Goal: Information Seeking & Learning: Learn about a topic

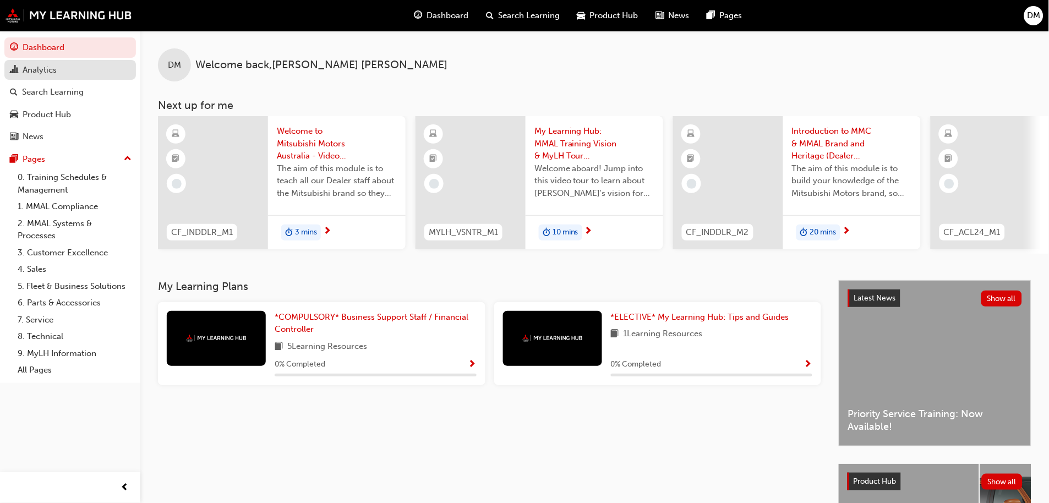
drag, startPoint x: 46, startPoint y: 69, endPoint x: 40, endPoint y: 73, distance: 7.2
click at [46, 69] on div "Analytics" at bounding box center [40, 70] width 34 height 13
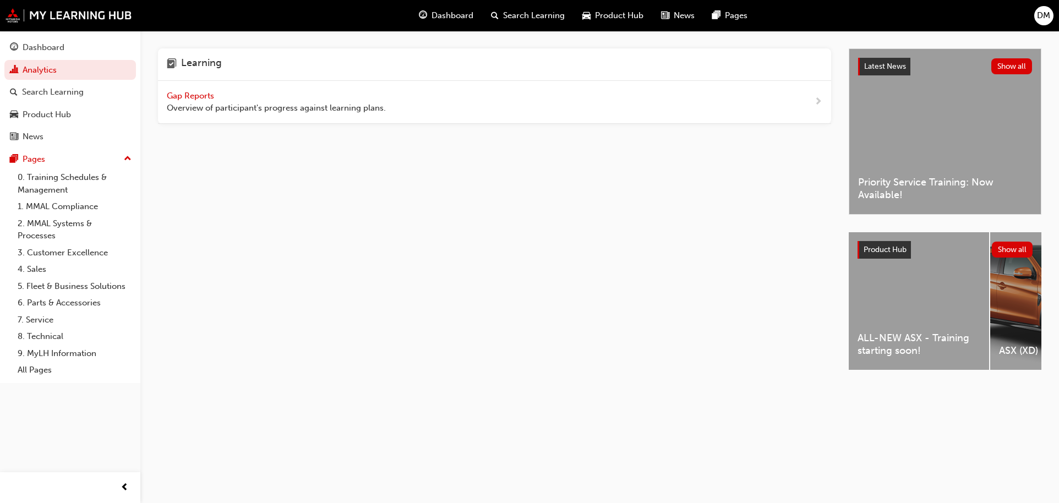
click at [191, 99] on span "Gap Reports" at bounding box center [192, 96] width 50 height 10
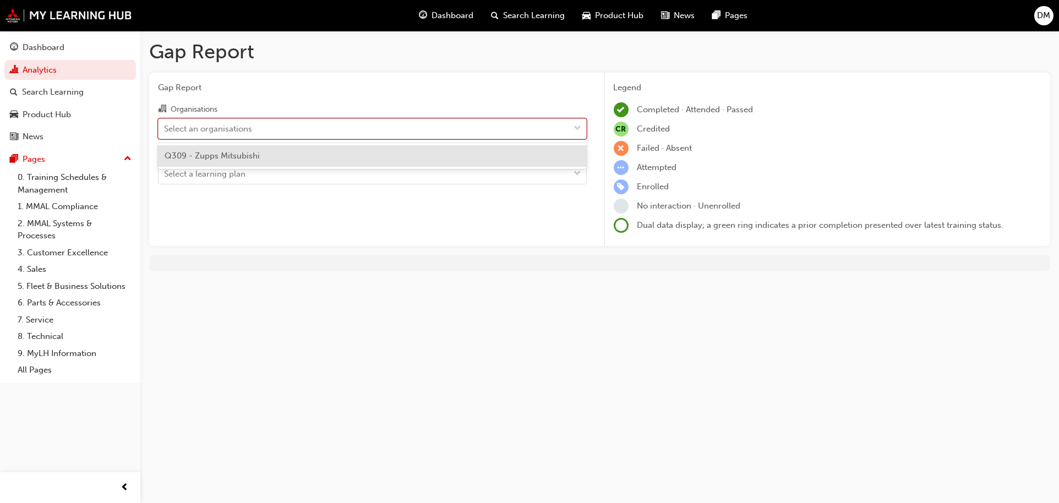
click at [221, 123] on div "Select an organisations" at bounding box center [208, 128] width 88 height 13
click at [165, 123] on input "Organisations option Q309 - Zupps Mitsubishi focused, 1 of 1. 1 result availabl…" at bounding box center [164, 127] width 1 height 9
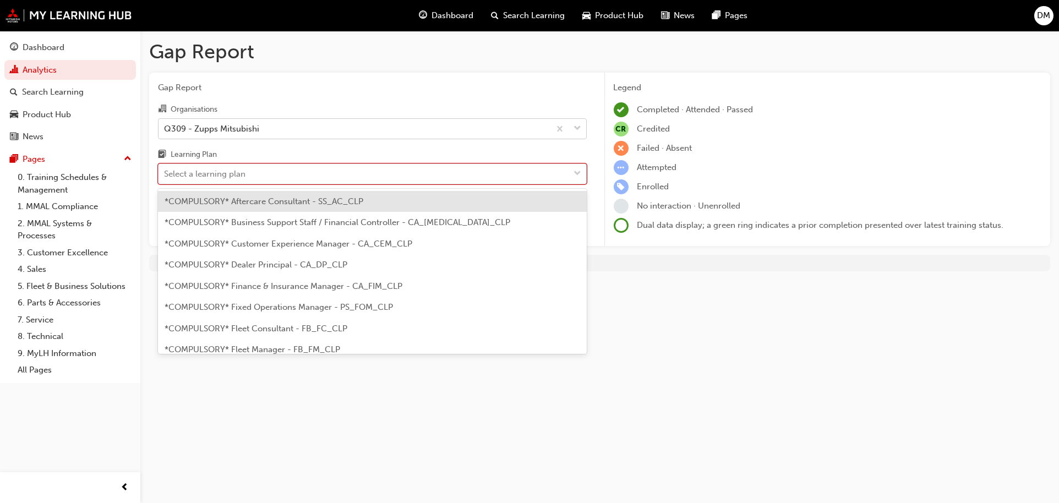
click at [262, 179] on div "Select a learning plan" at bounding box center [363, 174] width 411 height 19
click at [165, 178] on input "Learning Plan option *COMPULSORY* Aftercare Consultant - SS_AC_CLP focused, 1 o…" at bounding box center [164, 173] width 1 height 9
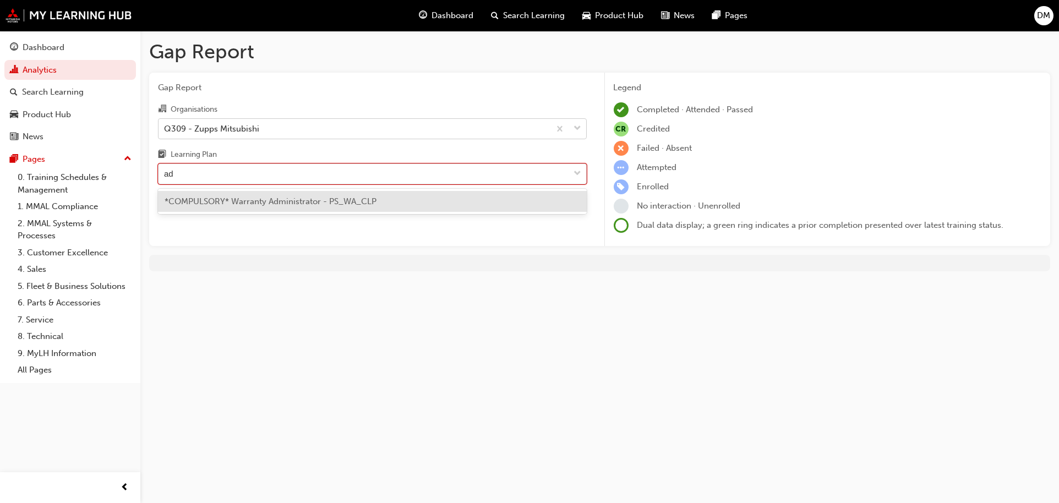
type input "a"
type input "support"
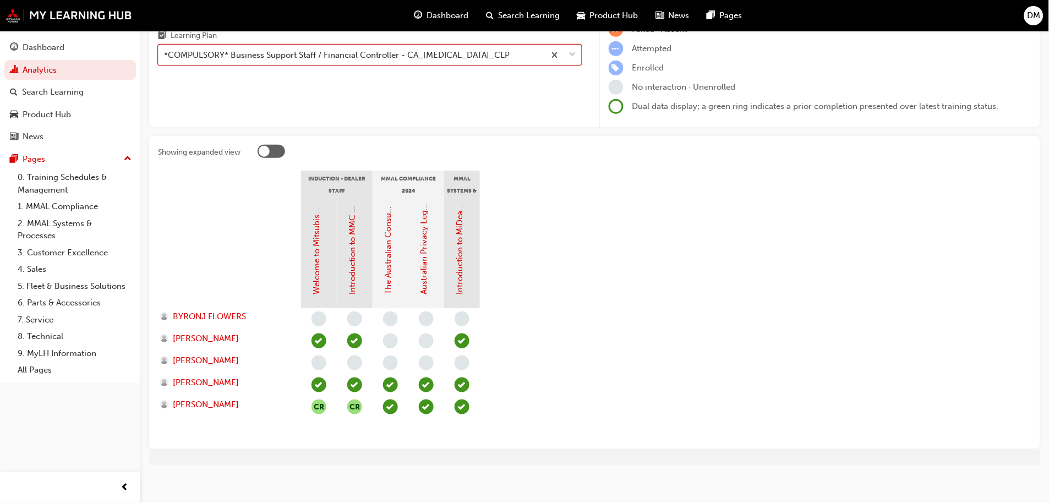
scroll to position [122, 0]
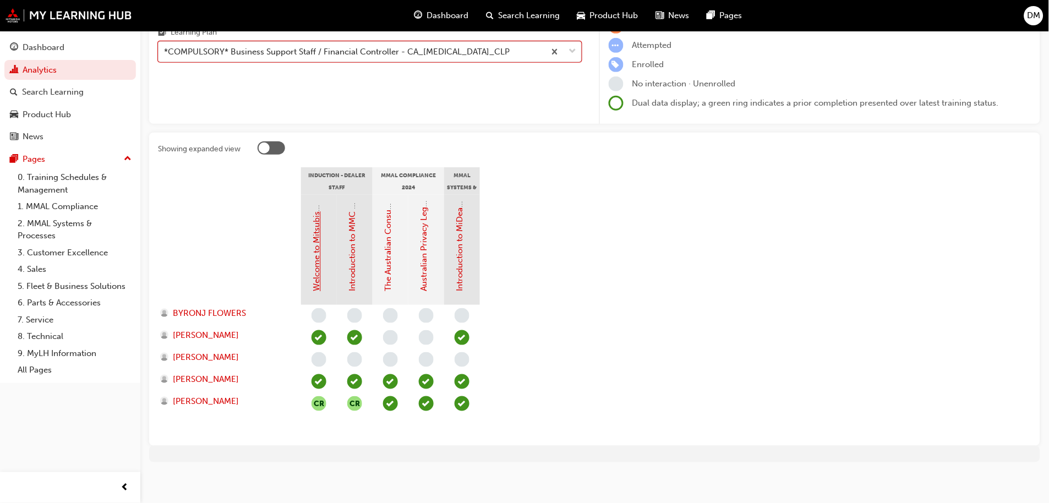
click at [316, 260] on link "Welcome to Mitsubishi Motors Australia - Video (Dealer Induction)" at bounding box center [317, 166] width 10 height 252
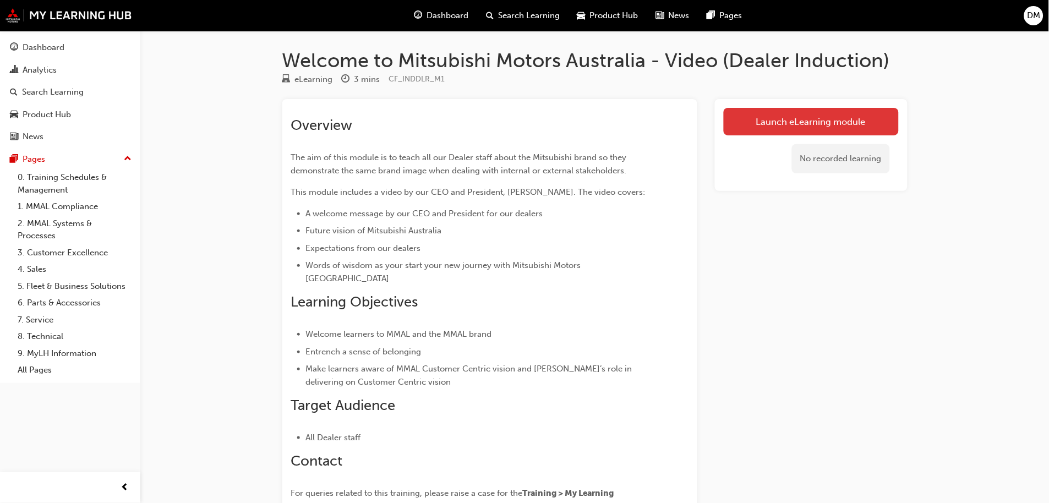
click at [609, 110] on link "Launch eLearning module" at bounding box center [811, 122] width 175 height 28
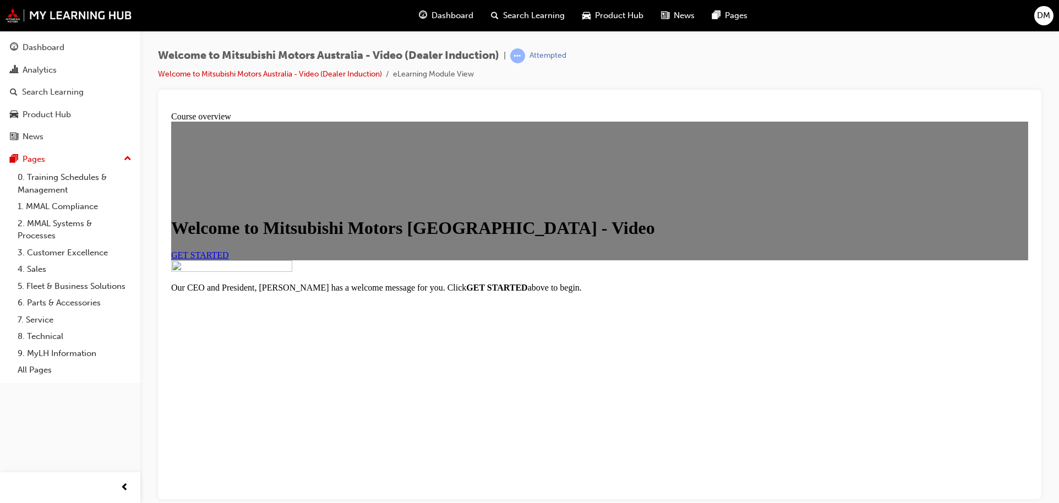
click at [229, 259] on link "GET STARTED" at bounding box center [200, 254] width 58 height 9
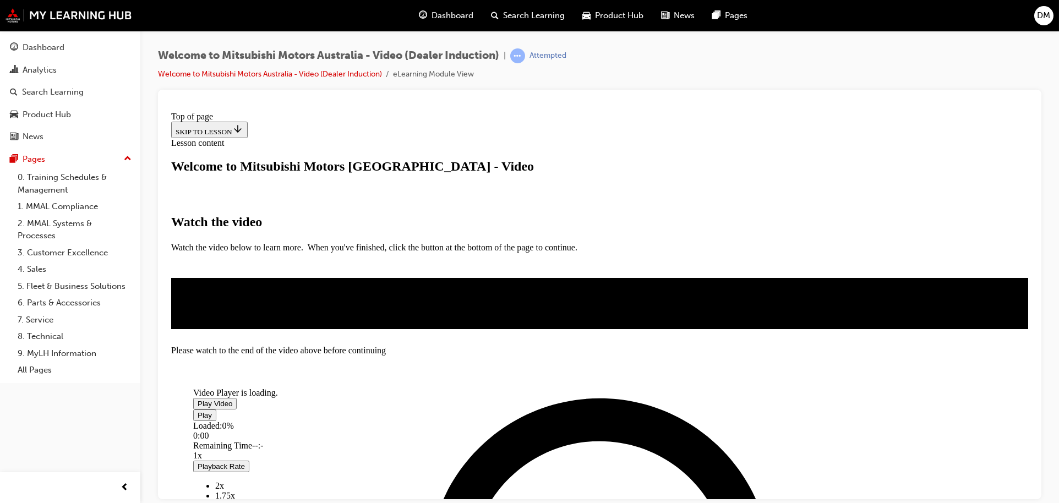
click at [198, 407] on span "Video player" at bounding box center [198, 403] width 0 height 8
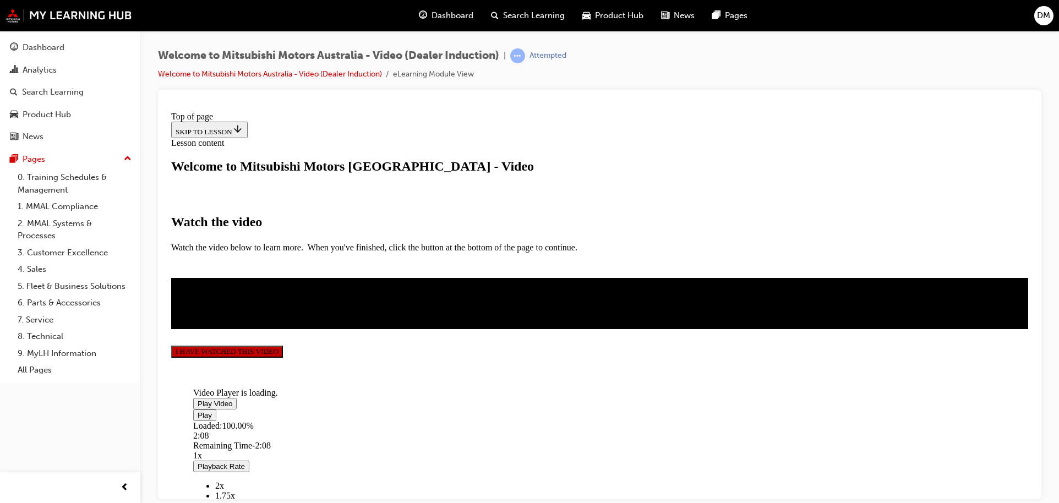
scroll to position [256, 0]
click at [283, 357] on button "I HAVE WATCHED THIS VIDEO" at bounding box center [227, 351] width 112 height 12
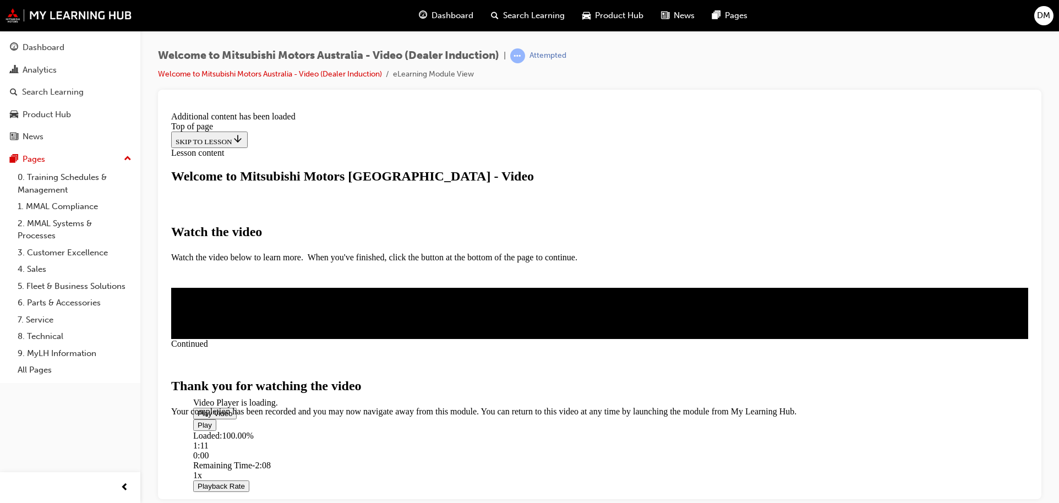
scroll to position [347, 0]
click at [239, 458] on span "CLOSE MODULE" at bounding box center [205, 462] width 68 height 9
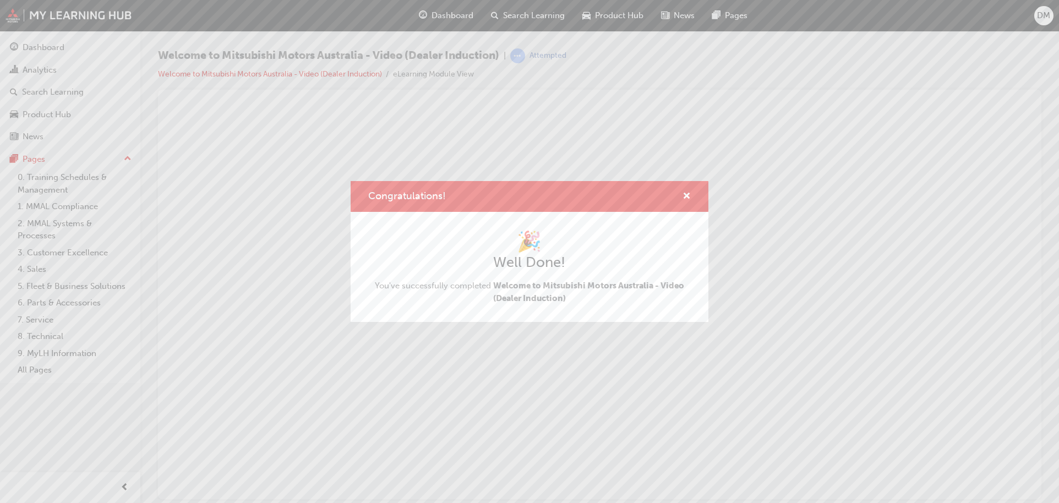
scroll to position [0, 0]
click at [609, 201] on span "cross-icon" at bounding box center [686, 197] width 8 height 10
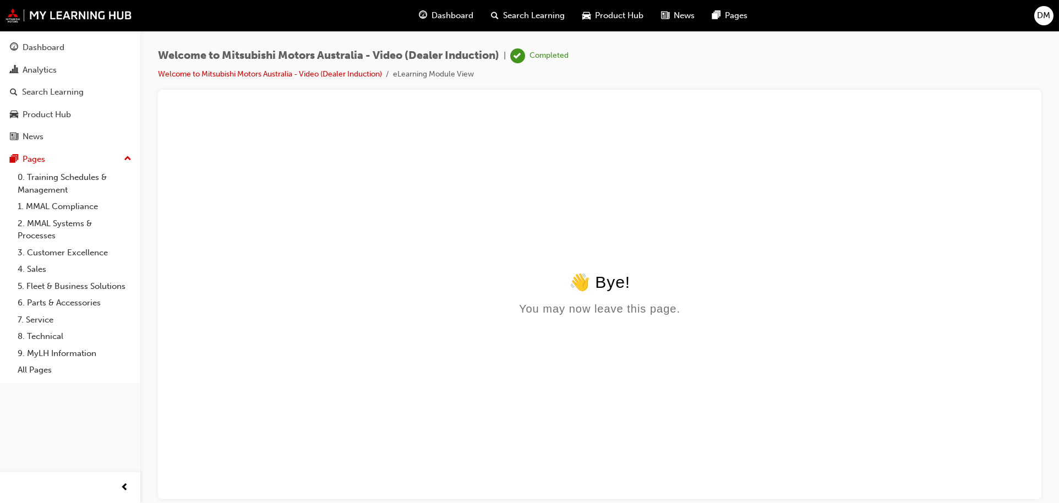
click at [596, 294] on div "👋 Bye! You may now leave this page." at bounding box center [599, 293] width 857 height 43
click at [603, 319] on body "👋 Bye! You may now leave this page." at bounding box center [599, 383] width 857 height 222
click at [326, 71] on link "Welcome to Mitsubishi Motors Australia - Video (Dealer Induction)" at bounding box center [270, 73] width 224 height 9
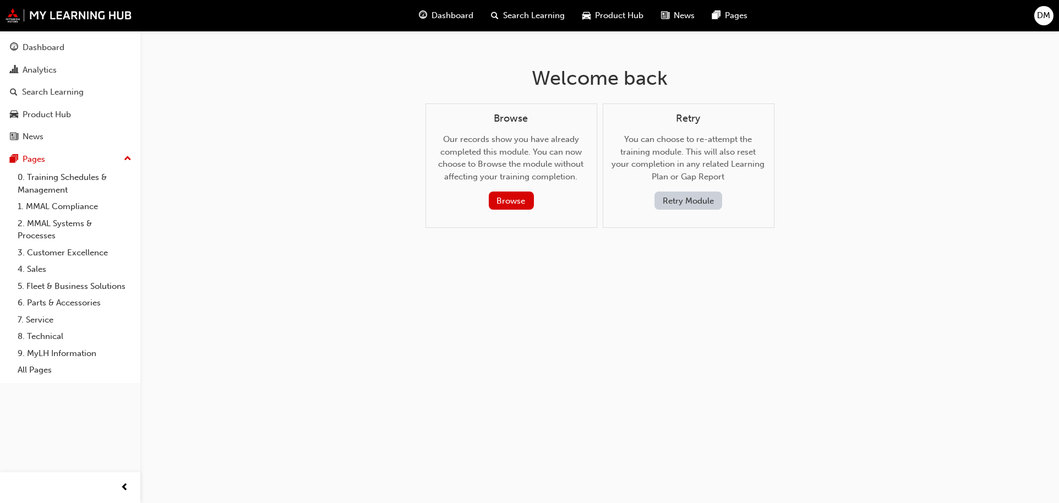
click at [511, 212] on div "Browse Our records show you have already completed this module. You can now cho…" at bounding box center [511, 165] width 172 height 125
click at [512, 200] on button "Browse" at bounding box center [511, 201] width 45 height 18
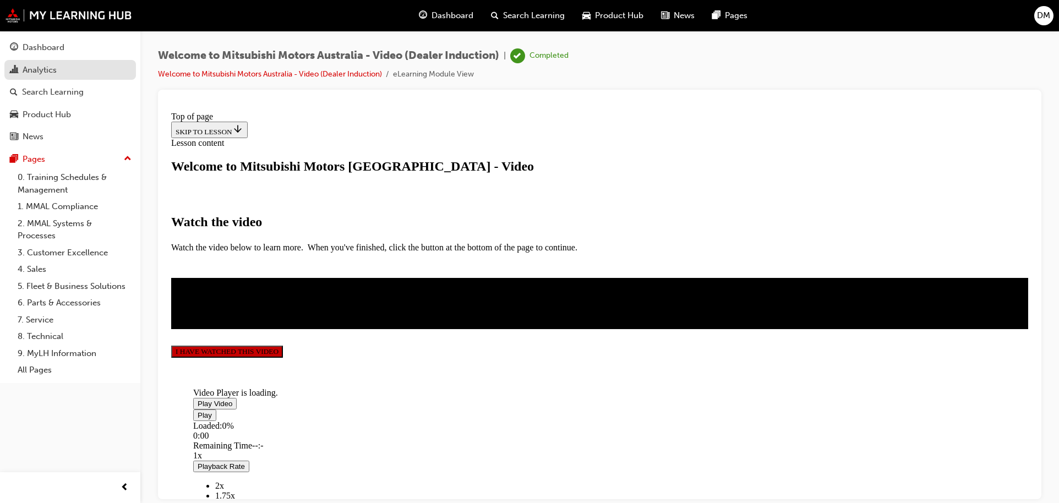
click at [34, 69] on div "Analytics" at bounding box center [40, 70] width 34 height 13
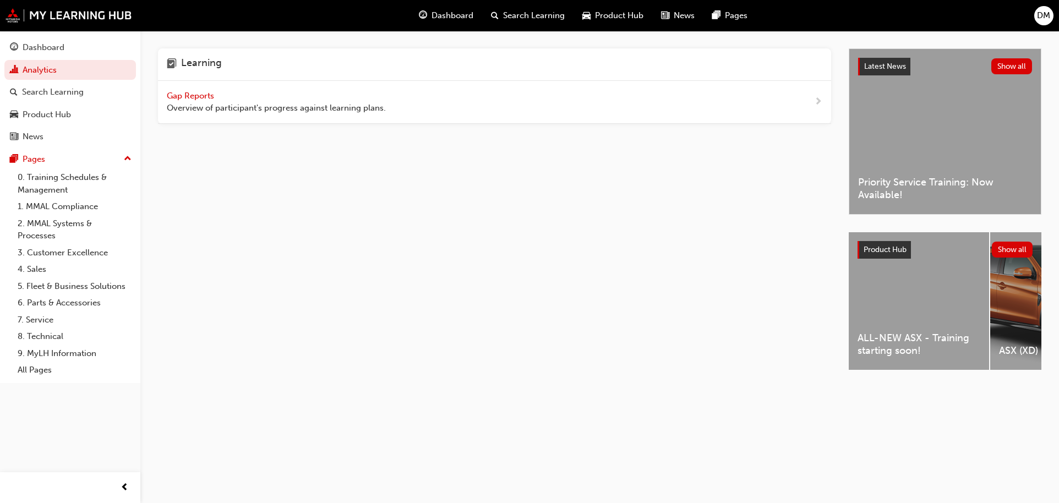
click at [212, 94] on span "Gap Reports" at bounding box center [192, 96] width 50 height 10
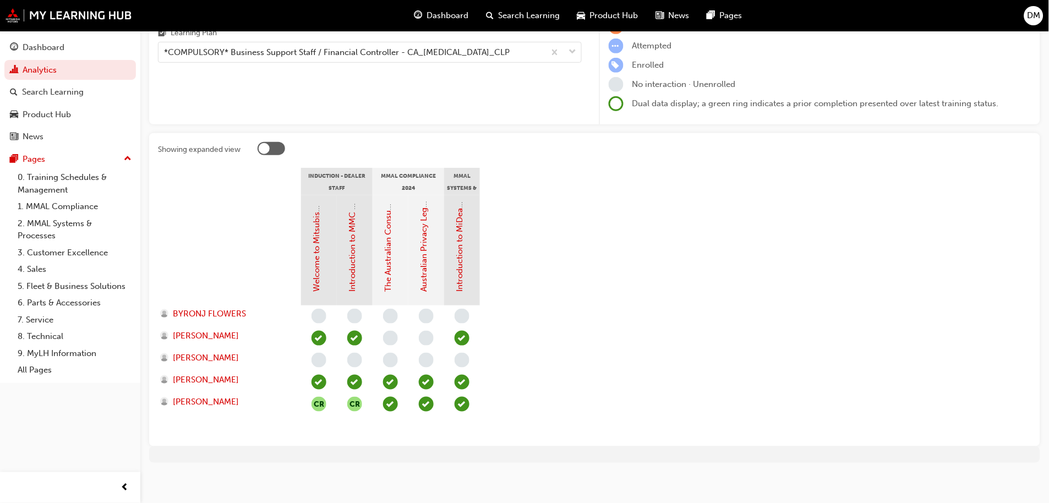
scroll to position [125, 0]
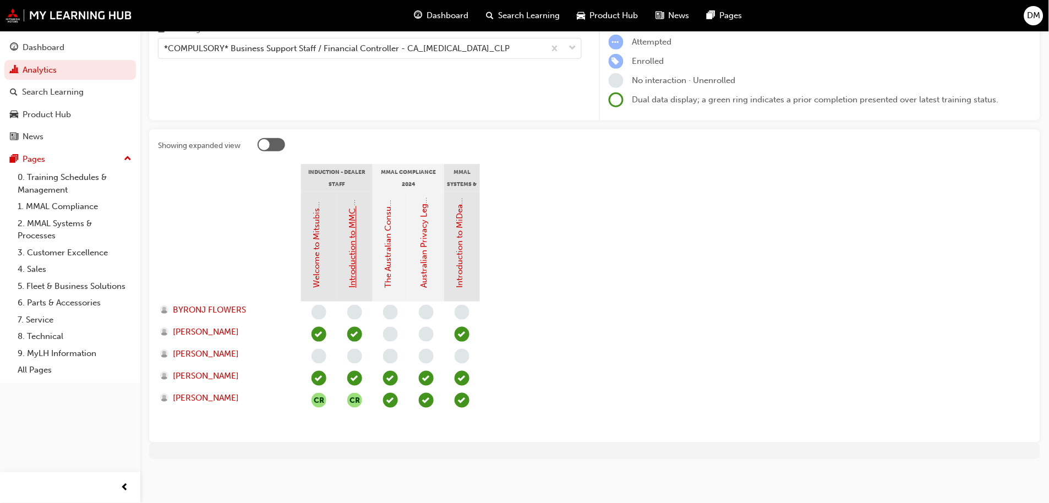
click at [353, 260] on link "Introduction to MMC & MMAL Brand and Heritage (Dealer Induction)" at bounding box center [353, 158] width 10 height 261
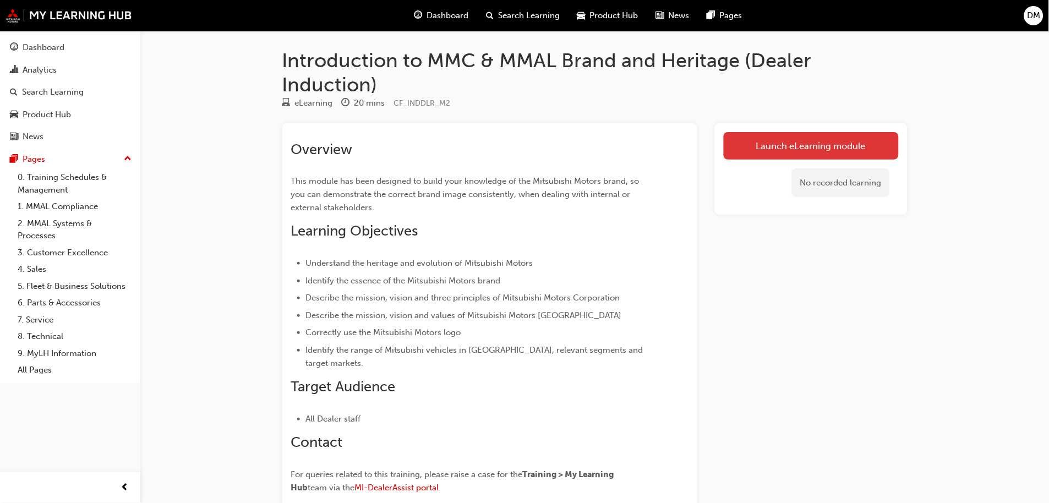
click at [751, 150] on link "Launch eLearning module" at bounding box center [811, 146] width 175 height 28
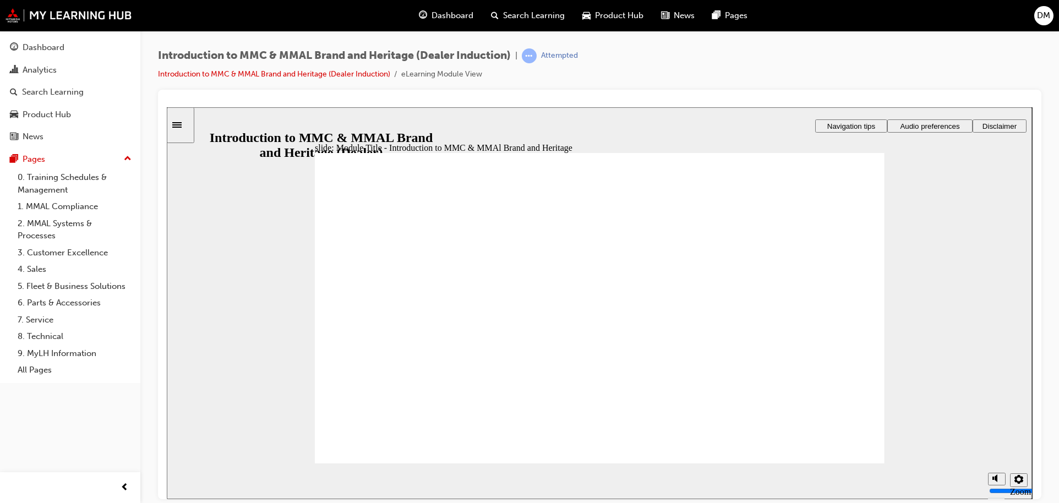
drag, startPoint x: 751, startPoint y: 73, endPoint x: 753, endPoint y: 86, distance: 13.4
click at [751, 73] on div "Introduction to MMC & MMAL Brand and Heritage (Dealer Induction) | Attempted In…" at bounding box center [599, 68] width 883 height 41
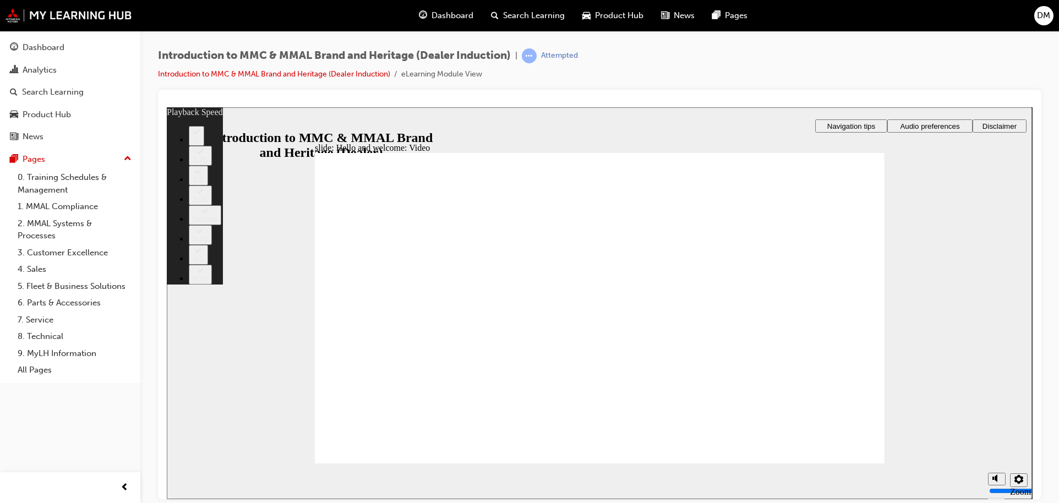
type input "0"
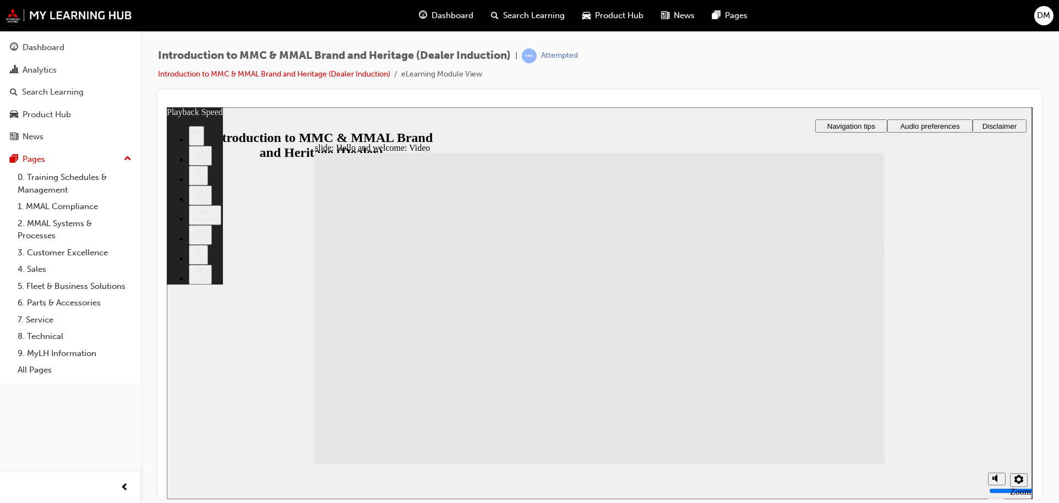
type input "33"
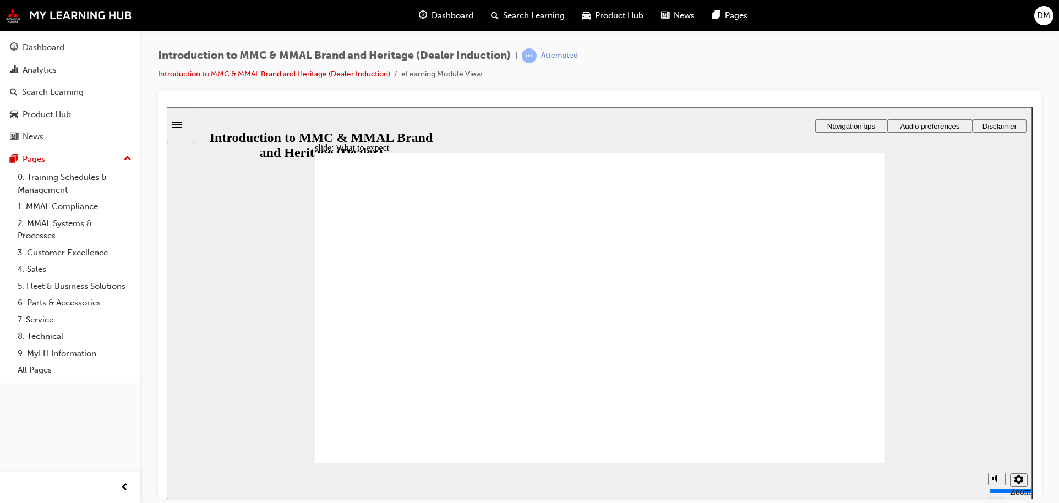
drag, startPoint x: 502, startPoint y: 272, endPoint x: 541, endPoint y: 306, distance: 51.1
drag, startPoint x: 406, startPoint y: 254, endPoint x: 478, endPoint y: 296, distance: 82.9
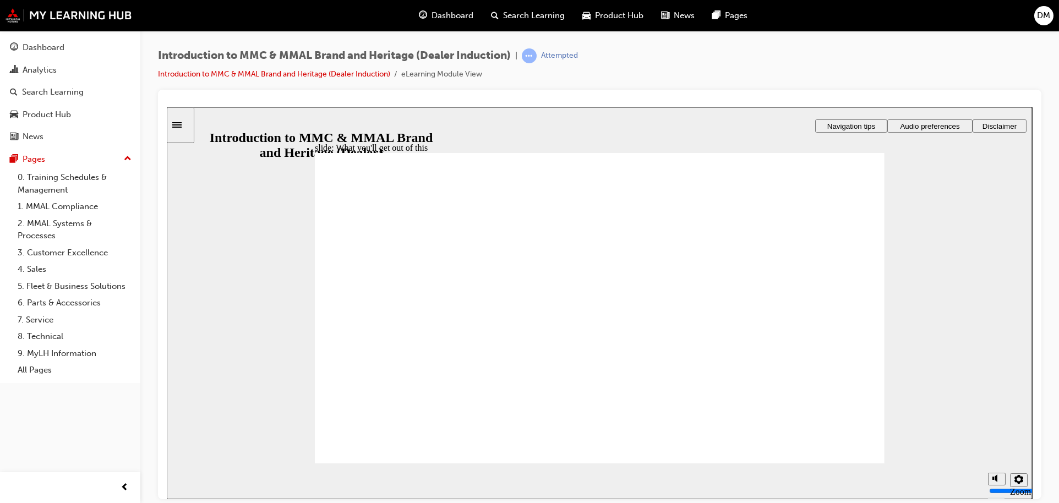
click at [955, 124] on span "Audio preferences" at bounding box center [929, 126] width 59 height 8
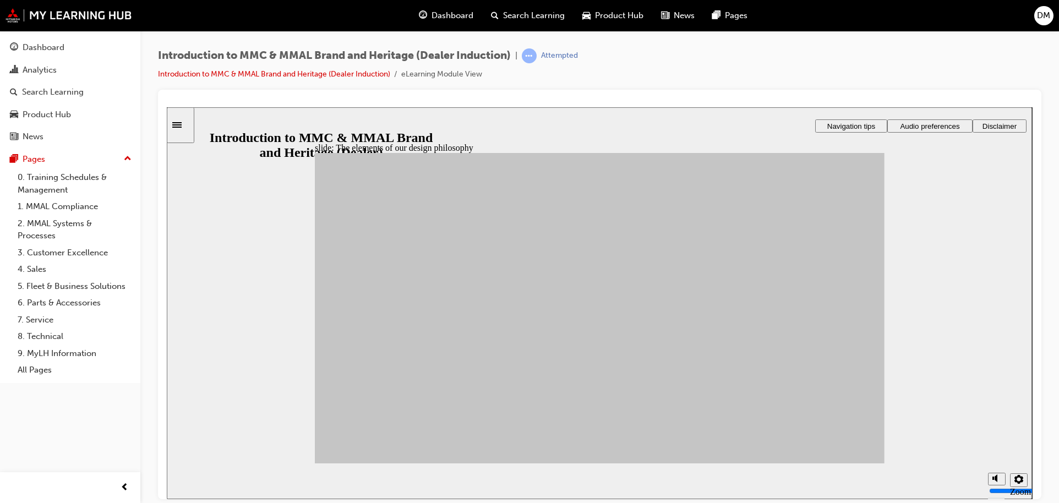
drag, startPoint x: 389, startPoint y: 300, endPoint x: 658, endPoint y: 406, distance: 288.6
drag, startPoint x: 566, startPoint y: 314, endPoint x: 661, endPoint y: 276, distance: 103.0
drag, startPoint x: 521, startPoint y: 403, endPoint x: 754, endPoint y: 271, distance: 267.9
drag, startPoint x: 529, startPoint y: 346, endPoint x: 765, endPoint y: 425, distance: 248.9
drag, startPoint x: 545, startPoint y: 349, endPoint x: 672, endPoint y: 385, distance: 131.4
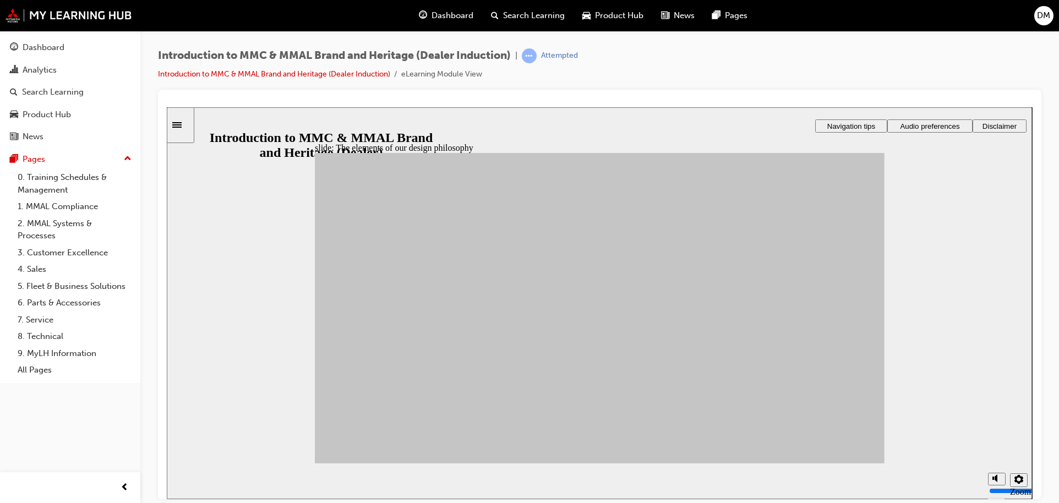
drag, startPoint x: 535, startPoint y: 310, endPoint x: 664, endPoint y: 335, distance: 131.1
drag, startPoint x: 540, startPoint y: 312, endPoint x: 768, endPoint y: 330, distance: 228.0
drag, startPoint x: 494, startPoint y: 370, endPoint x: 757, endPoint y: 410, distance: 266.6
drag, startPoint x: 436, startPoint y: 332, endPoint x: 649, endPoint y: 341, distance: 213.2
drag, startPoint x: 440, startPoint y: 397, endPoint x: 665, endPoint y: 406, distance: 225.3
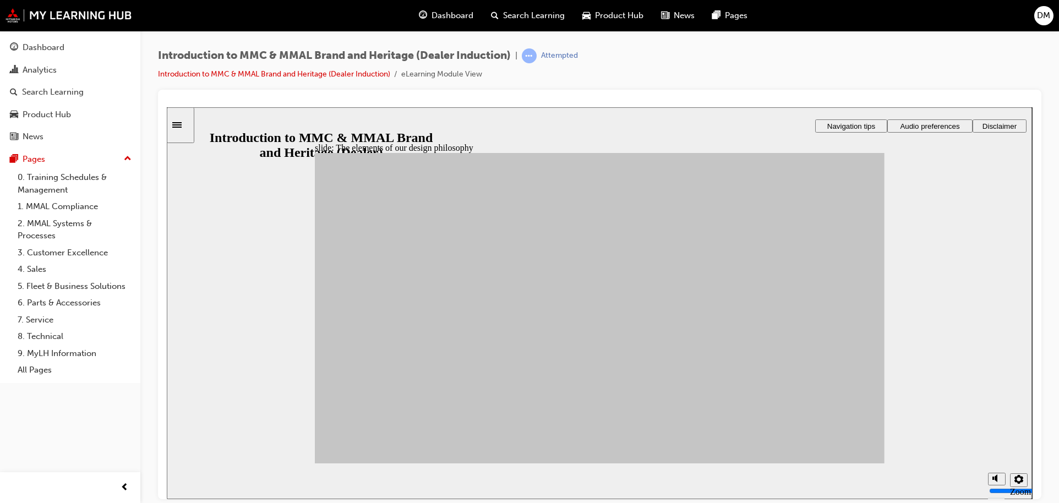
drag, startPoint x: 396, startPoint y: 308, endPoint x: 764, endPoint y: 412, distance: 382.6
drag, startPoint x: 393, startPoint y: 351, endPoint x: 659, endPoint y: 416, distance: 273.1
drag, startPoint x: 376, startPoint y: 378, endPoint x: 758, endPoint y: 365, distance: 381.6
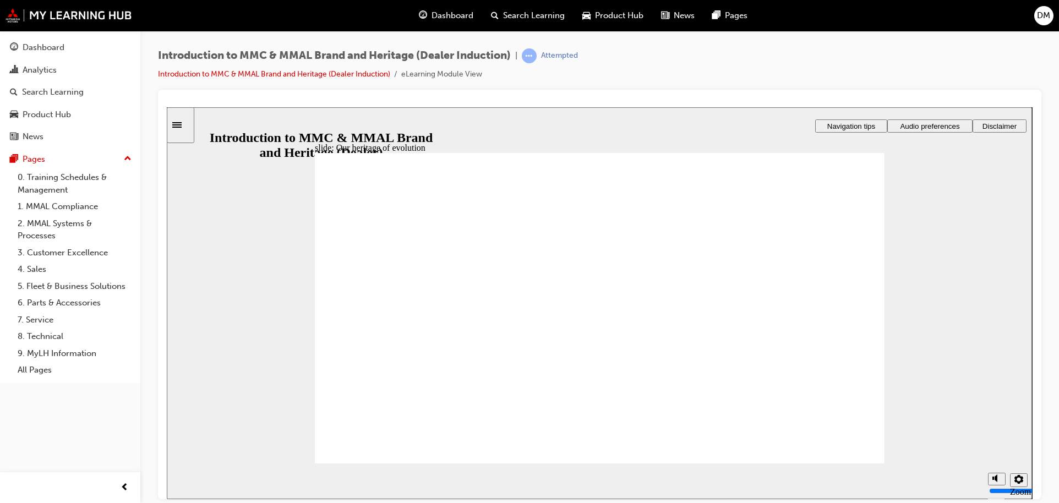
drag, startPoint x: 840, startPoint y: 268, endPoint x: 847, endPoint y: 280, distance: 14.4
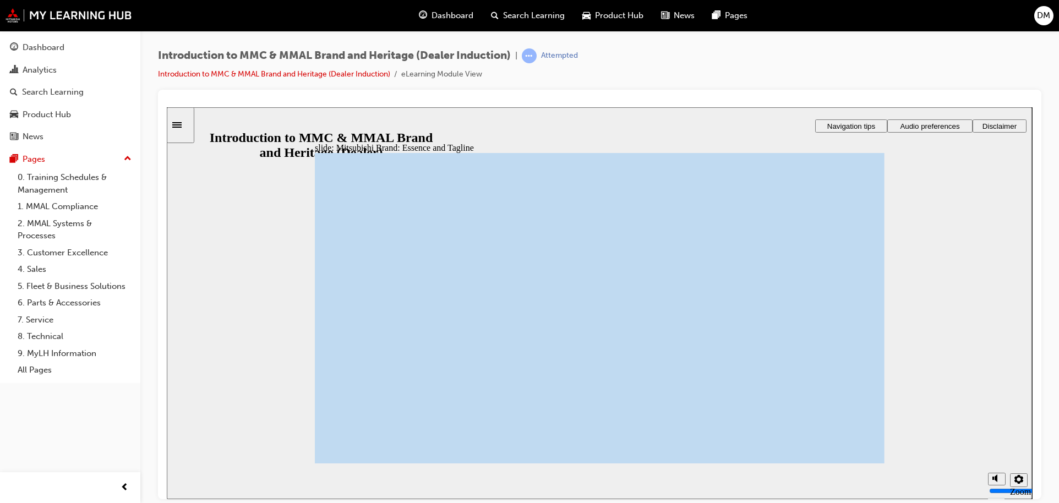
drag, startPoint x: 493, startPoint y: 393, endPoint x: 501, endPoint y: 405, distance: 14.4
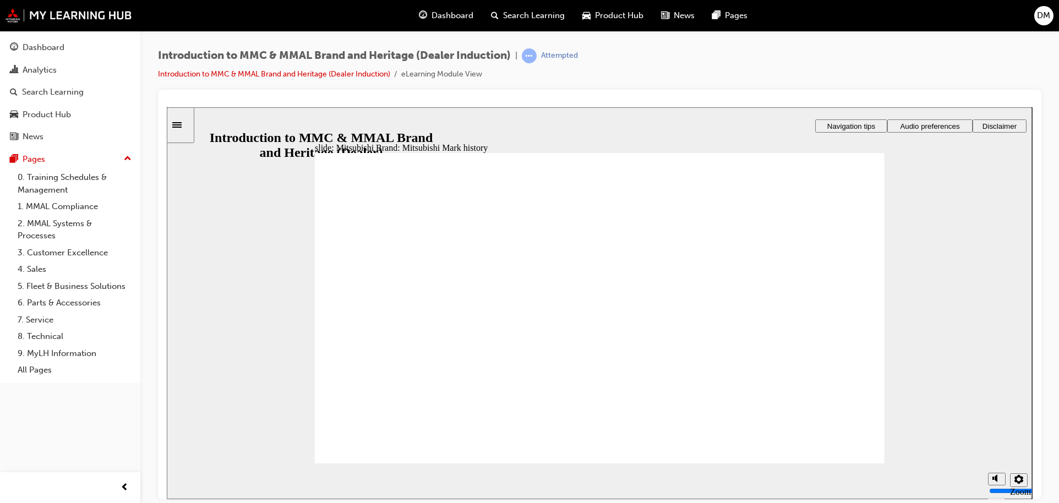
drag, startPoint x: 694, startPoint y: 311, endPoint x: 690, endPoint y: 306, distance: 6.6
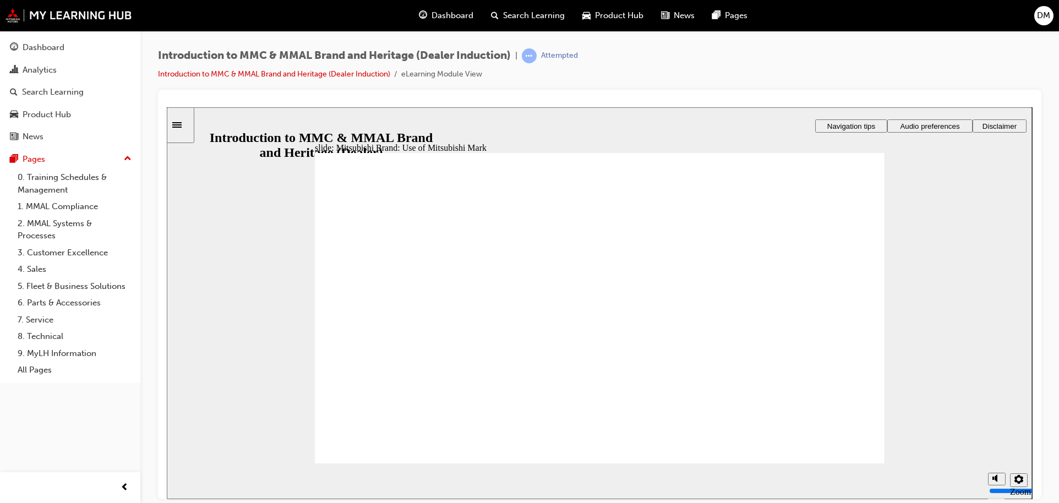
drag, startPoint x: 850, startPoint y: 452, endPoint x: 828, endPoint y: 439, distance: 25.5
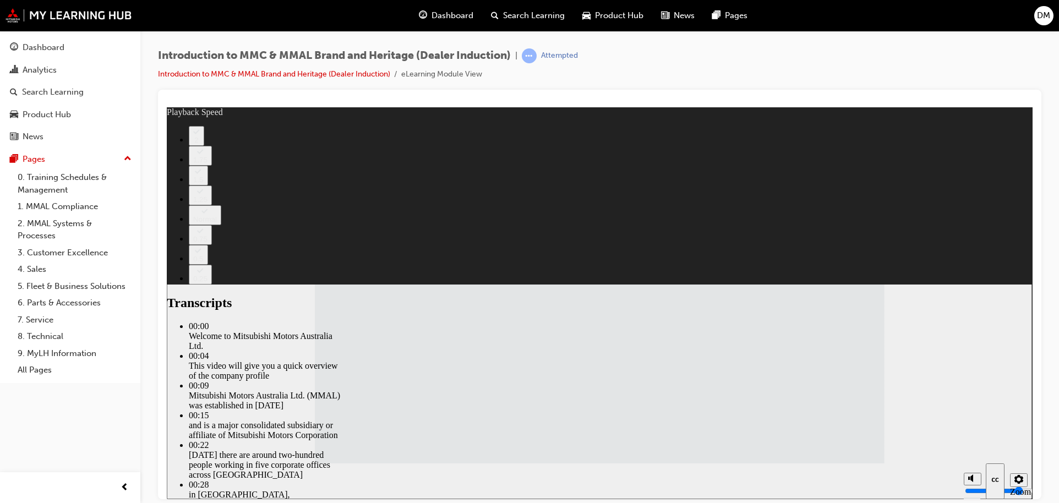
type input "112"
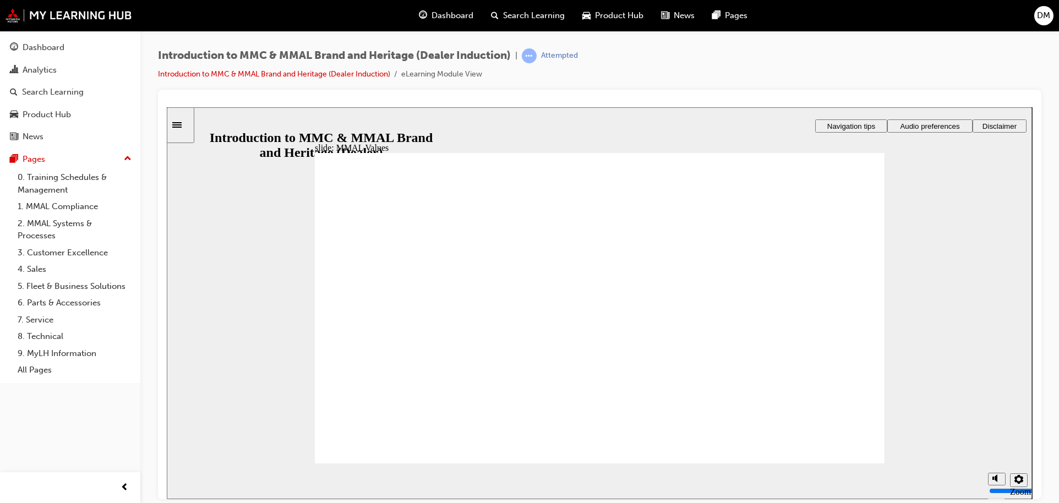
drag, startPoint x: 470, startPoint y: 293, endPoint x: 372, endPoint y: 329, distance: 104.5
drag, startPoint x: 598, startPoint y: 310, endPoint x: 444, endPoint y: 337, distance: 156.4
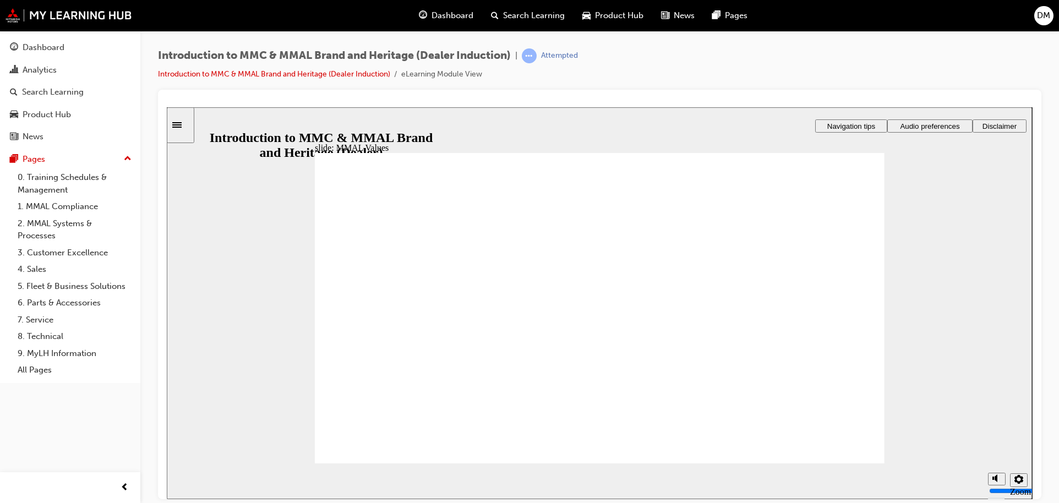
drag, startPoint x: 553, startPoint y: 331, endPoint x: 622, endPoint y: 333, distance: 69.9
drag, startPoint x: 385, startPoint y: 293, endPoint x: 577, endPoint y: 322, distance: 193.7
drag, startPoint x: 545, startPoint y: 300, endPoint x: 718, endPoint y: 327, distance: 175.4
drag, startPoint x: 821, startPoint y: 299, endPoint x: 644, endPoint y: 332, distance: 179.7
drag, startPoint x: 723, startPoint y: 286, endPoint x: 801, endPoint y: 324, distance: 86.6
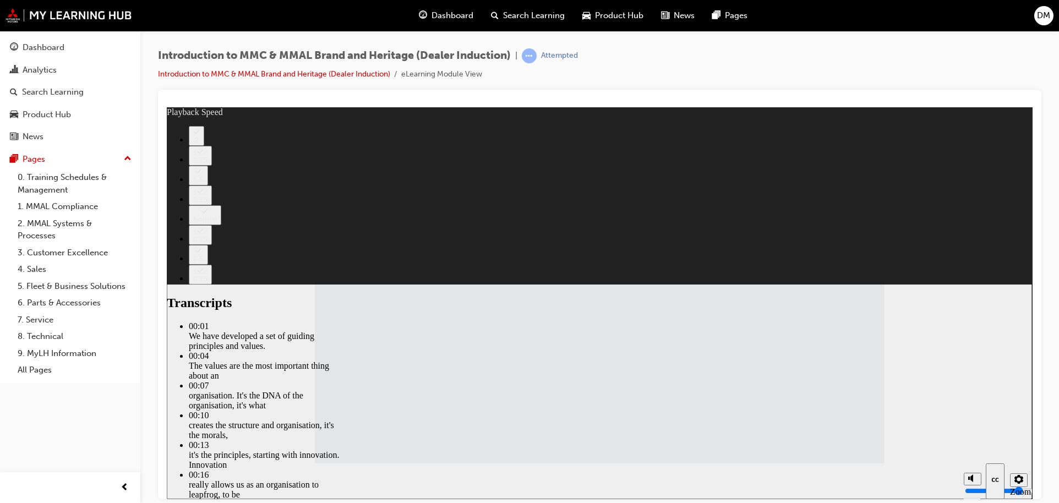
drag, startPoint x: 685, startPoint y: 320, endPoint x: 679, endPoint y: 320, distance: 5.5
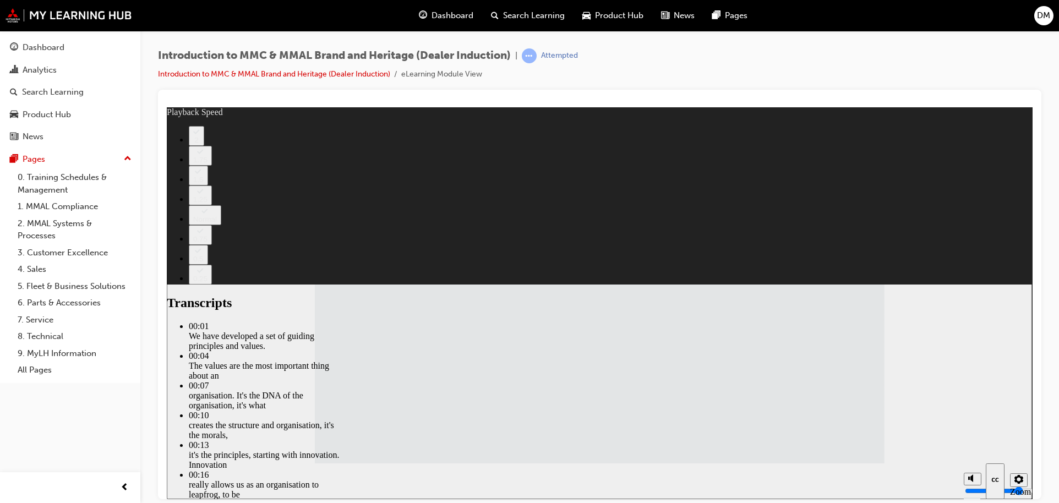
type input "120"
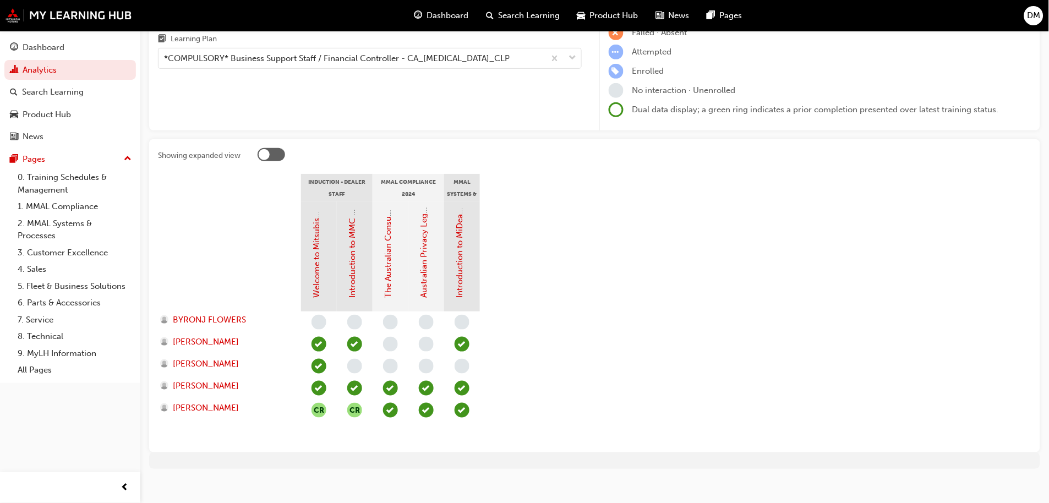
scroll to position [122, 0]
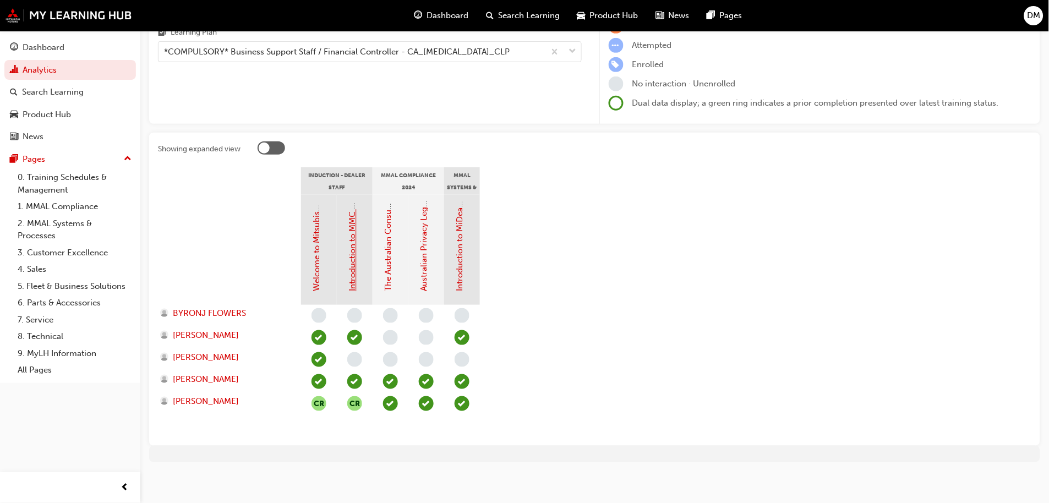
click at [352, 236] on link "Introduction to MMC & MMAL Brand and Heritage (Dealer Induction)" at bounding box center [353, 161] width 10 height 261
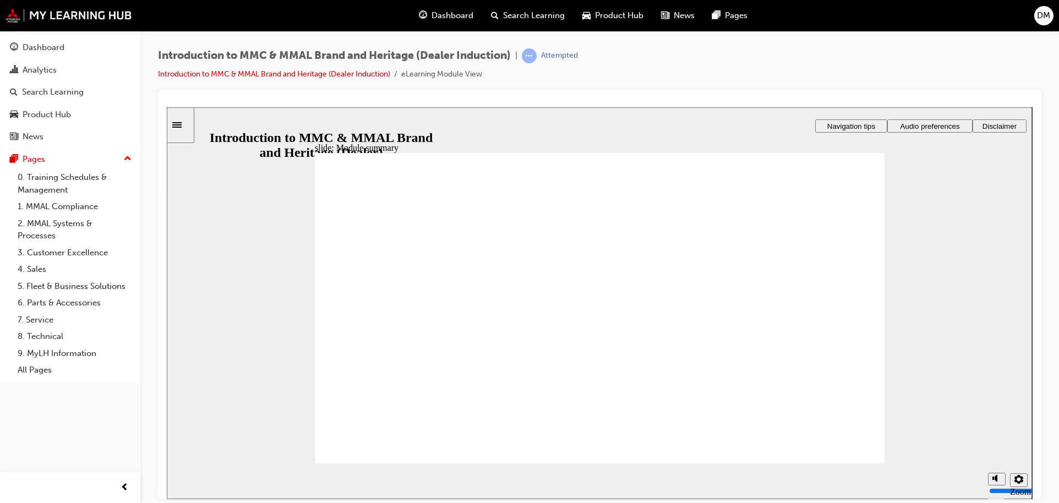
checkbox input "false"
checkbox input "true"
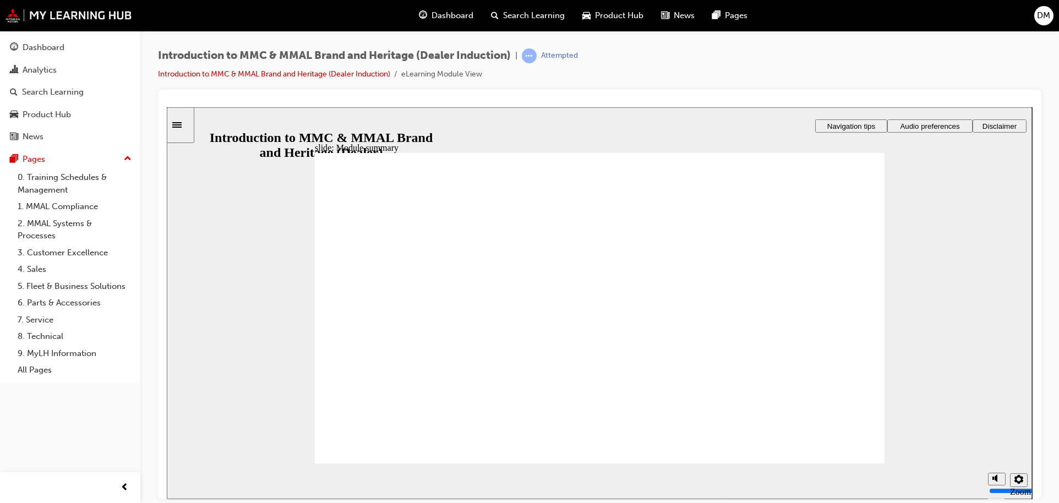
checkbox input "true"
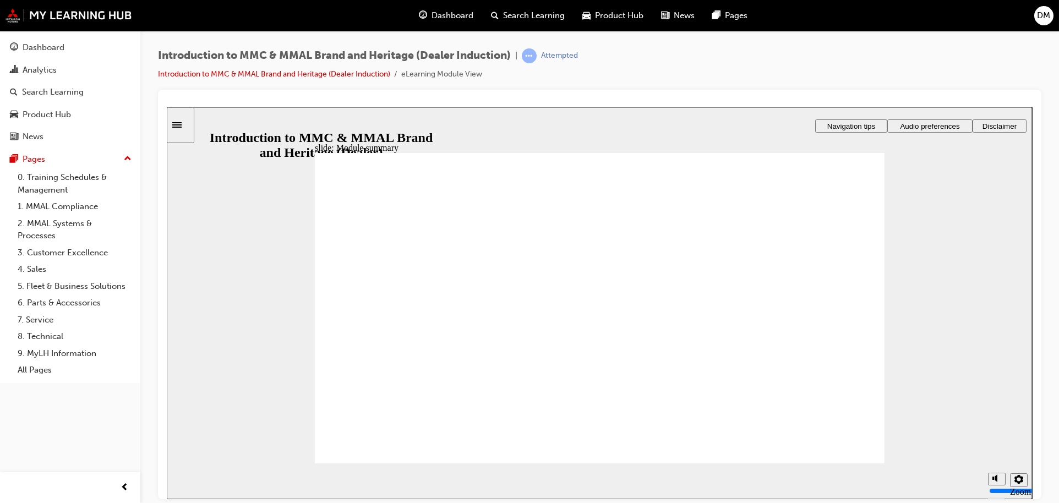
checkbox input "true"
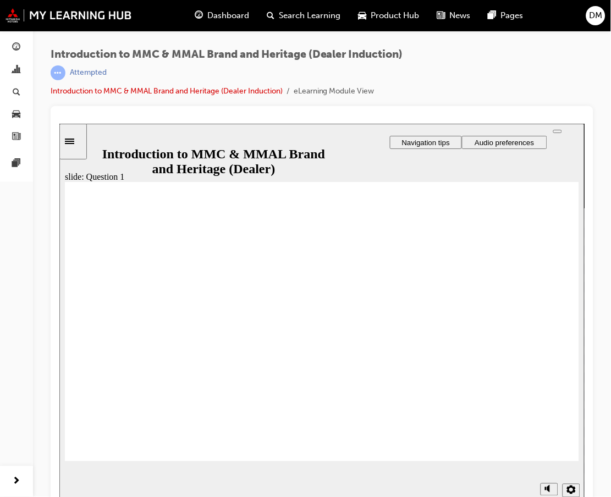
drag, startPoint x: 679, startPoint y: 346, endPoint x: 778, endPoint y: 65, distance: 297.8
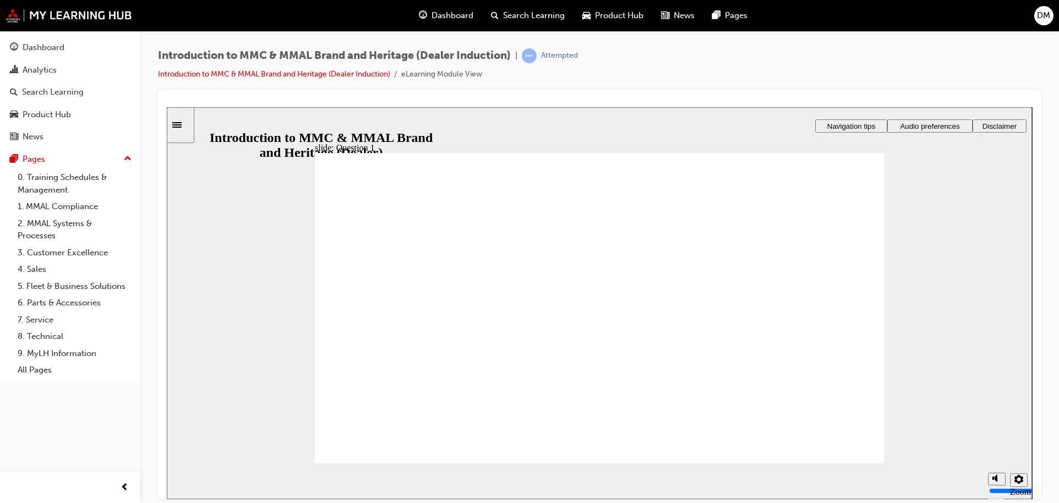
radio input "true"
click at [254, 107] on div "slide: Question 3 Rectangle 1 Rectangle 3 Question 3: Round Same Side Corner 1 …" at bounding box center [599, 303] width 865 height 392
click at [245, 99] on div at bounding box center [600, 103] width 866 height 9
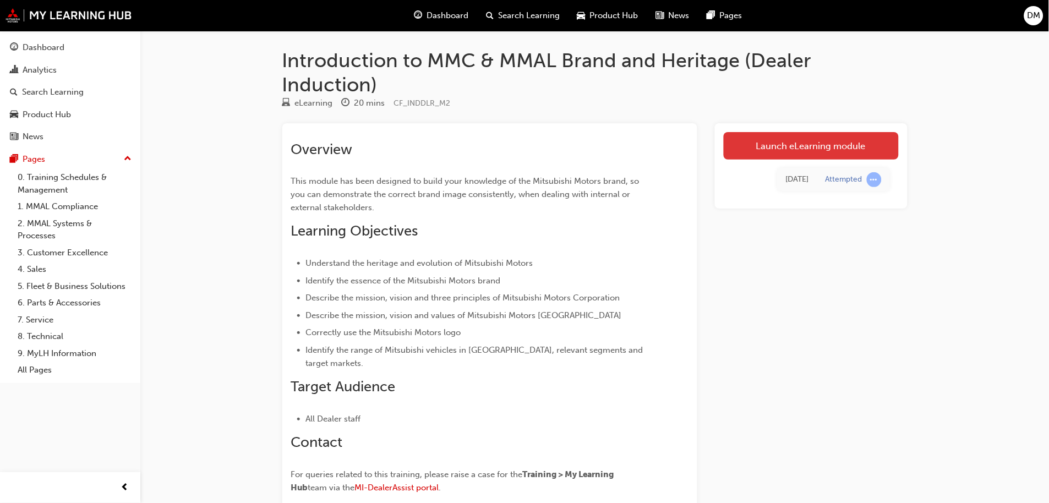
click at [750, 145] on link "Launch eLearning module" at bounding box center [811, 146] width 175 height 28
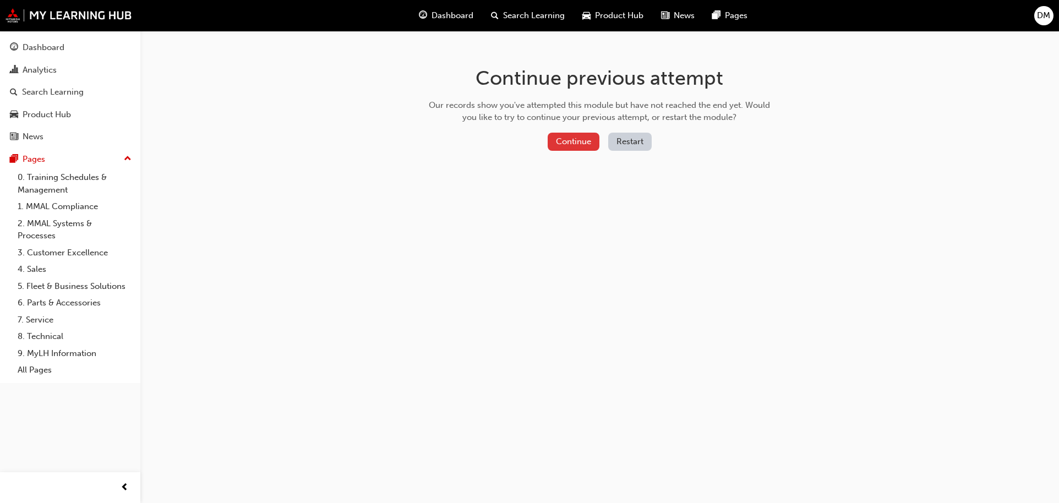
click at [578, 136] on button "Continue" at bounding box center [574, 142] width 52 height 18
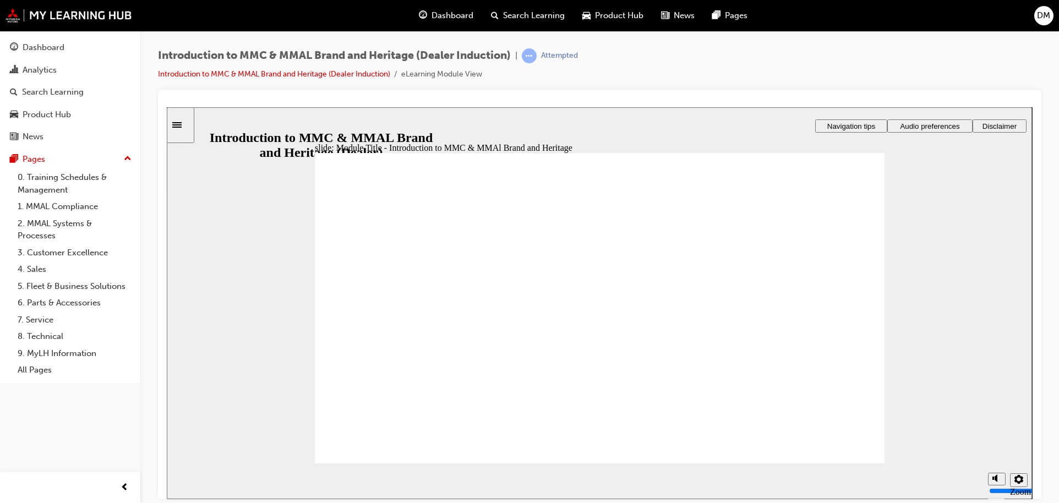
click at [181, 123] on icon "Sidebar Toggle" at bounding box center [180, 124] width 17 height 7
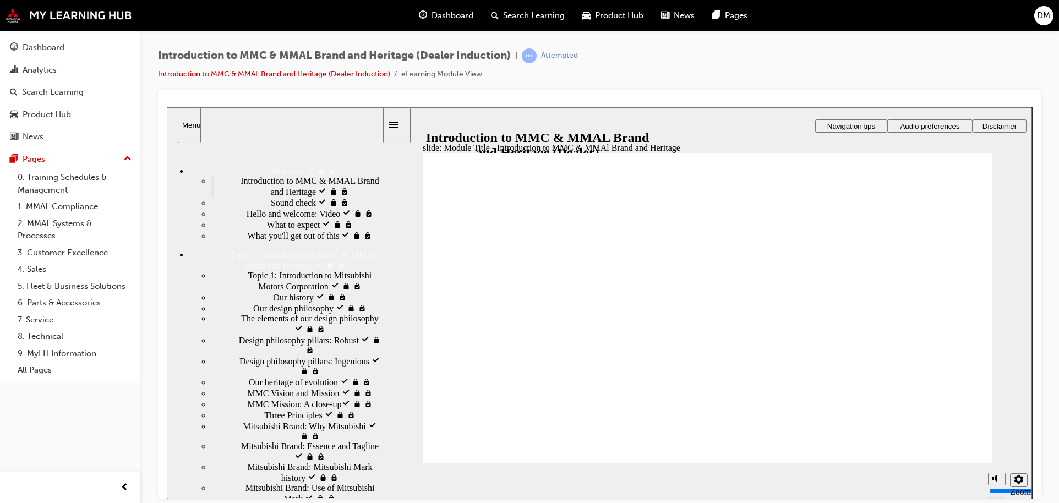
drag, startPoint x: 818, startPoint y: 379, endPoint x: 822, endPoint y: 390, distance: 11.7
drag, startPoint x: 857, startPoint y: 433, endPoint x: 874, endPoint y: 406, distance: 31.9
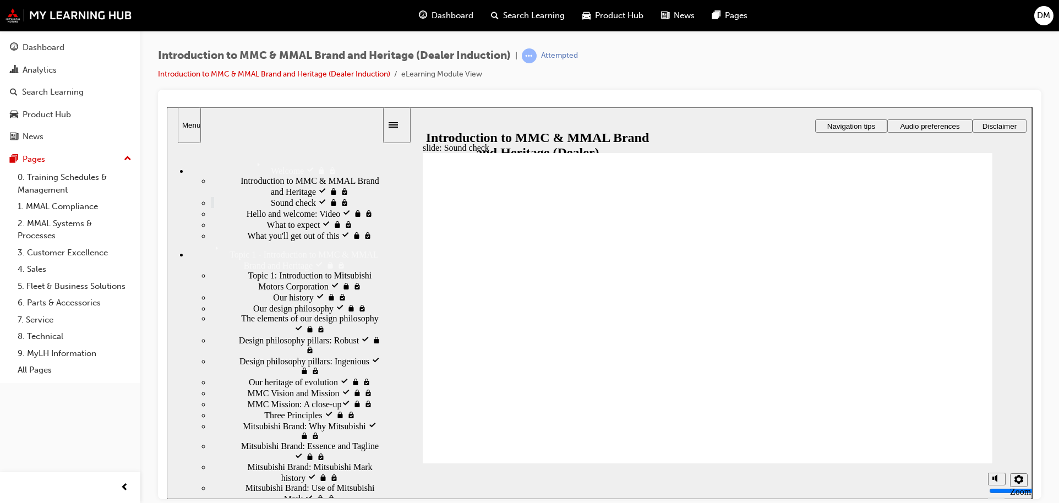
click at [920, 119] on button "Audio preferences" at bounding box center [929, 125] width 85 height 13
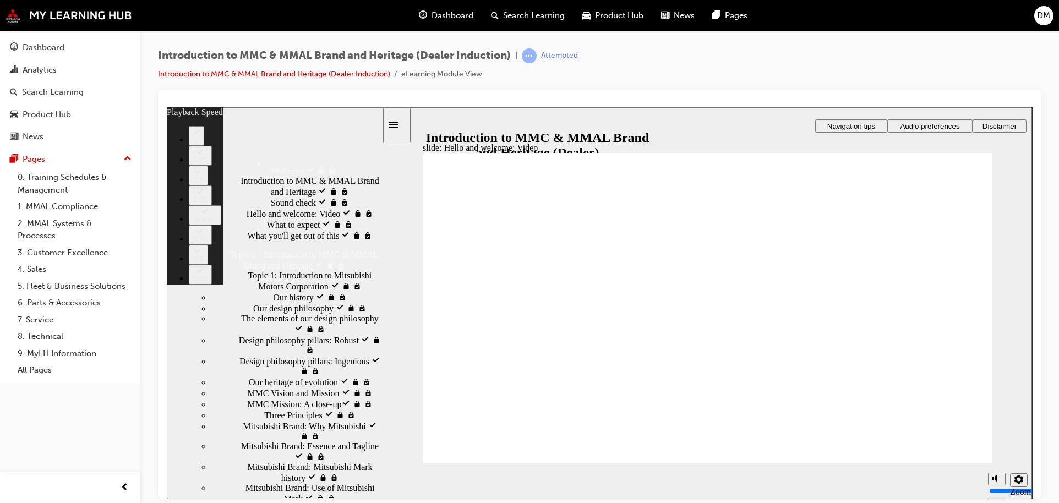
type input "0"
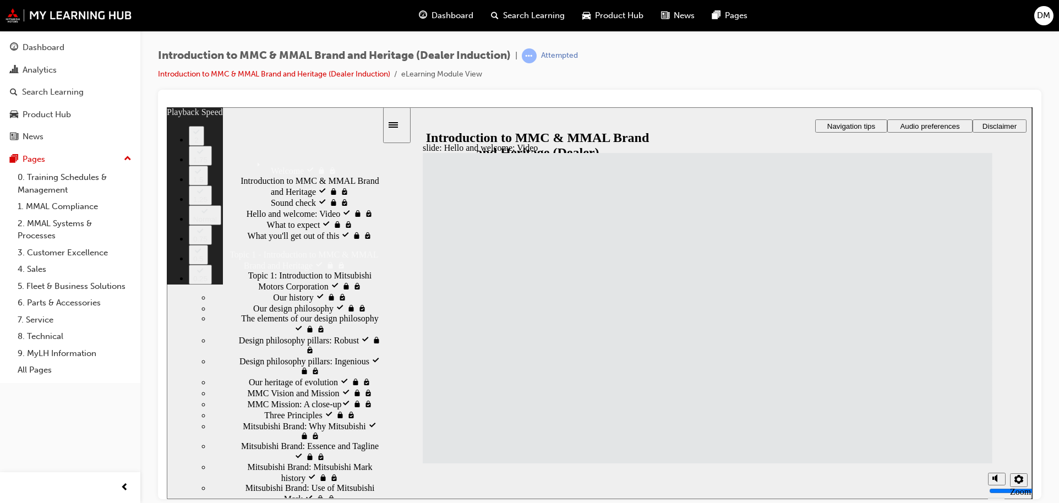
type input "33"
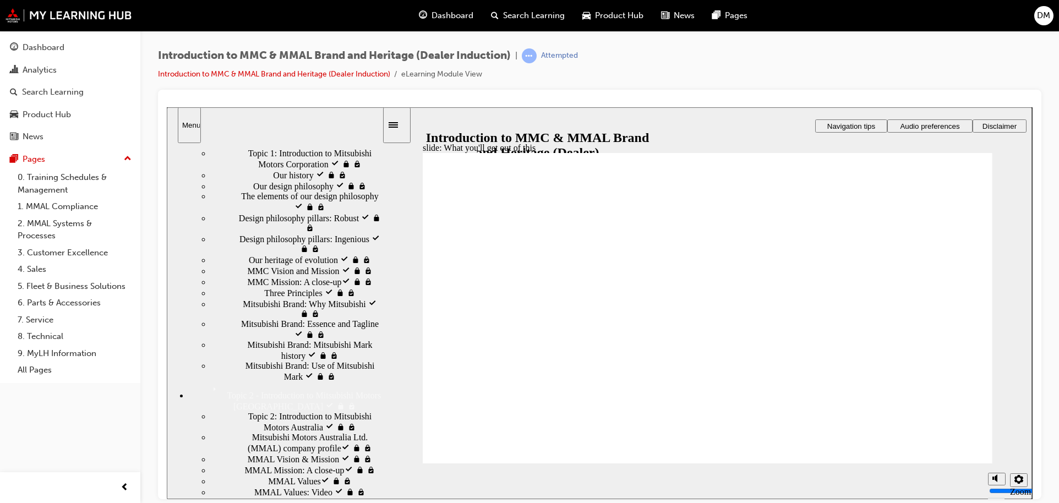
scroll to position [244, 0]
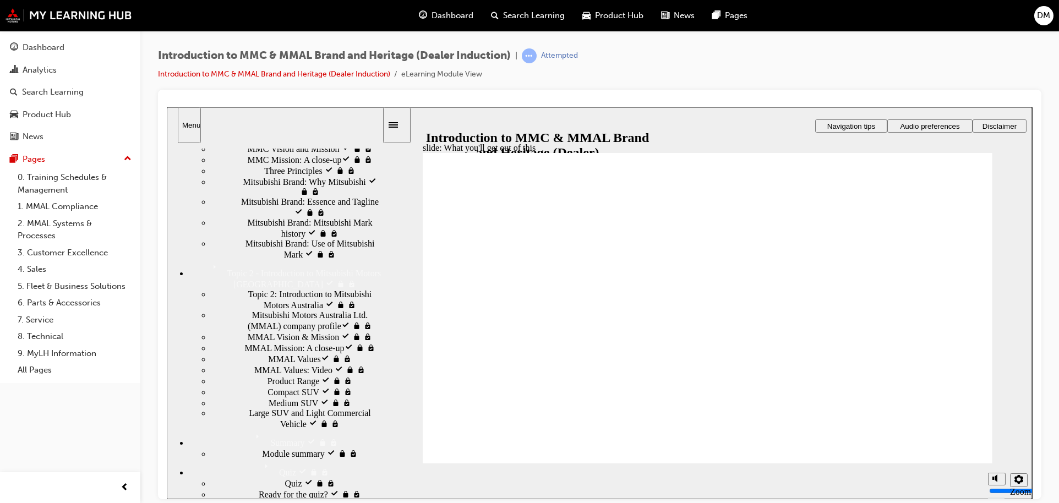
drag, startPoint x: 754, startPoint y: 333, endPoint x: 755, endPoint y: 347, distance: 13.8
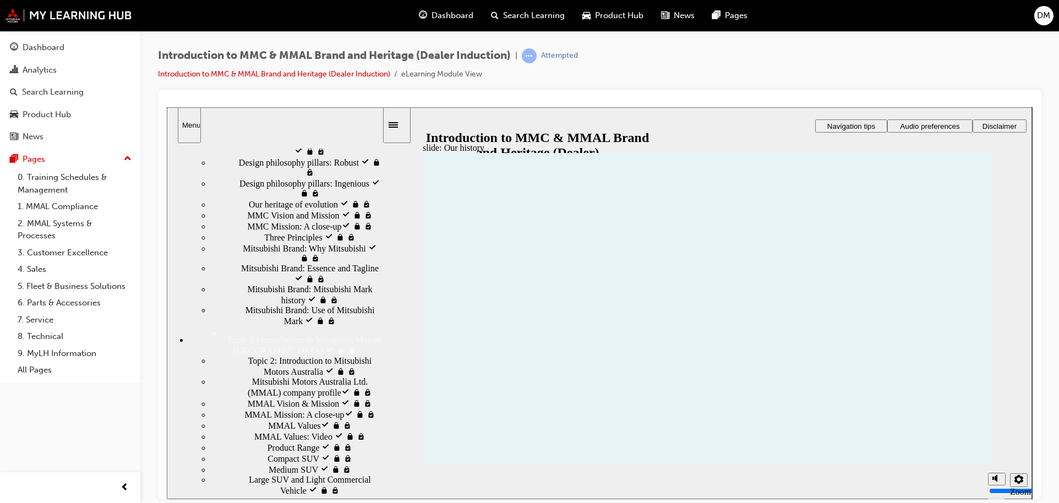
click at [285, 262] on span "Mitsubishi Brand: Why Mitsubishi locked" at bounding box center [312, 252] width 139 height 20
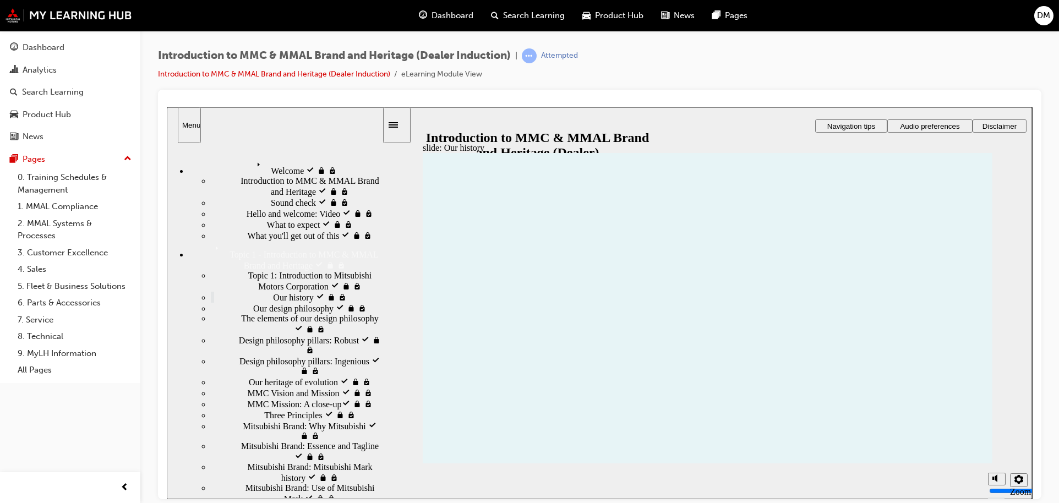
scroll to position [61, 0]
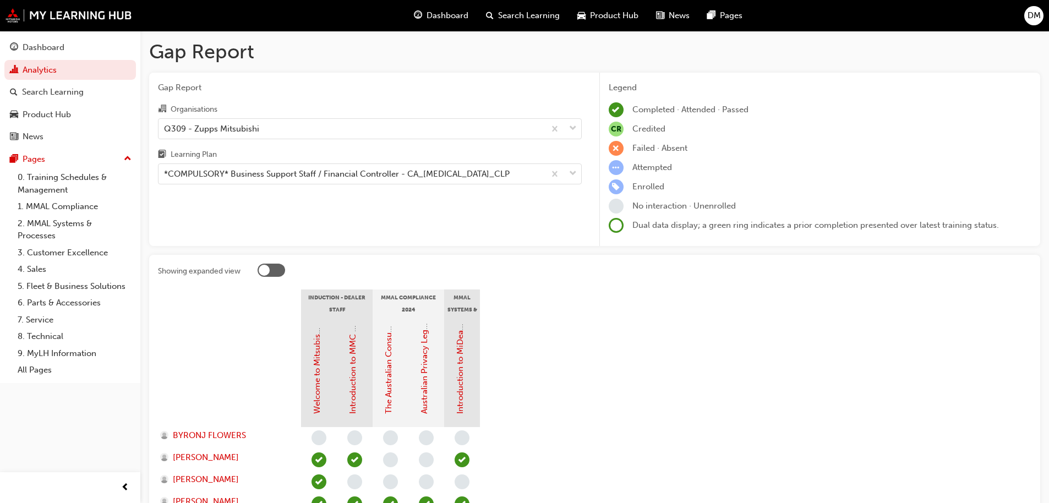
scroll to position [122, 0]
